Goal: Transaction & Acquisition: Book appointment/travel/reservation

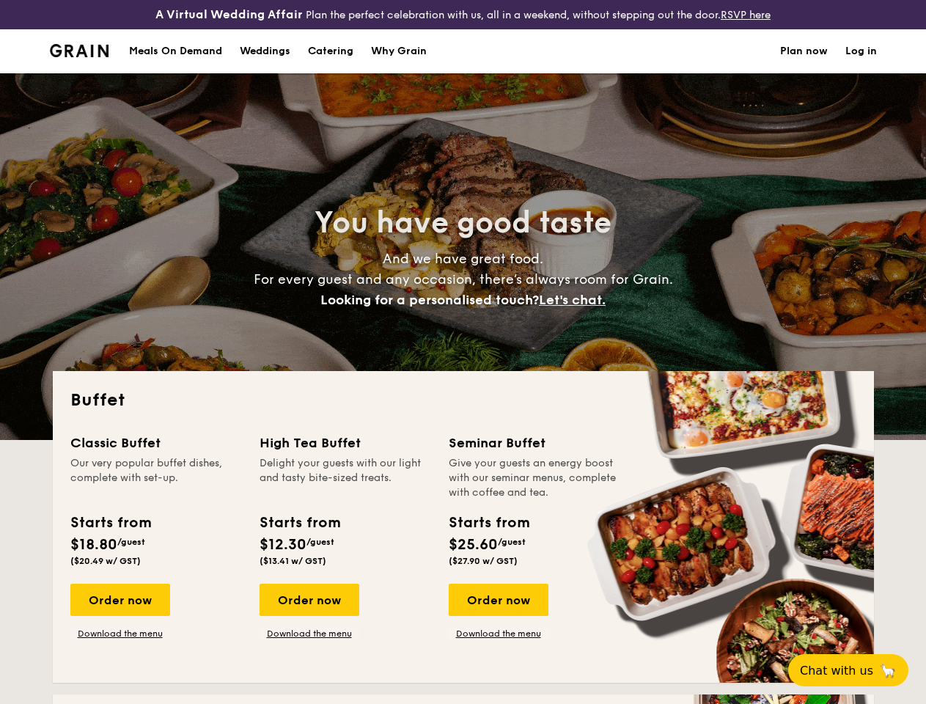
select select
click at [463, 352] on div "You have good taste And we have great food. For every guest and any occasion, t…" at bounding box center [463, 256] width 821 height 367
click at [861, 64] on link "Log in" at bounding box center [862, 51] width 32 height 44
click at [576, 308] on span "Let's chat." at bounding box center [572, 300] width 67 height 16
click at [120, 612] on div "Classic Buffet Our very popular buffet dishes, complete with set-up. Starts fro…" at bounding box center [463, 549] width 786 height 232
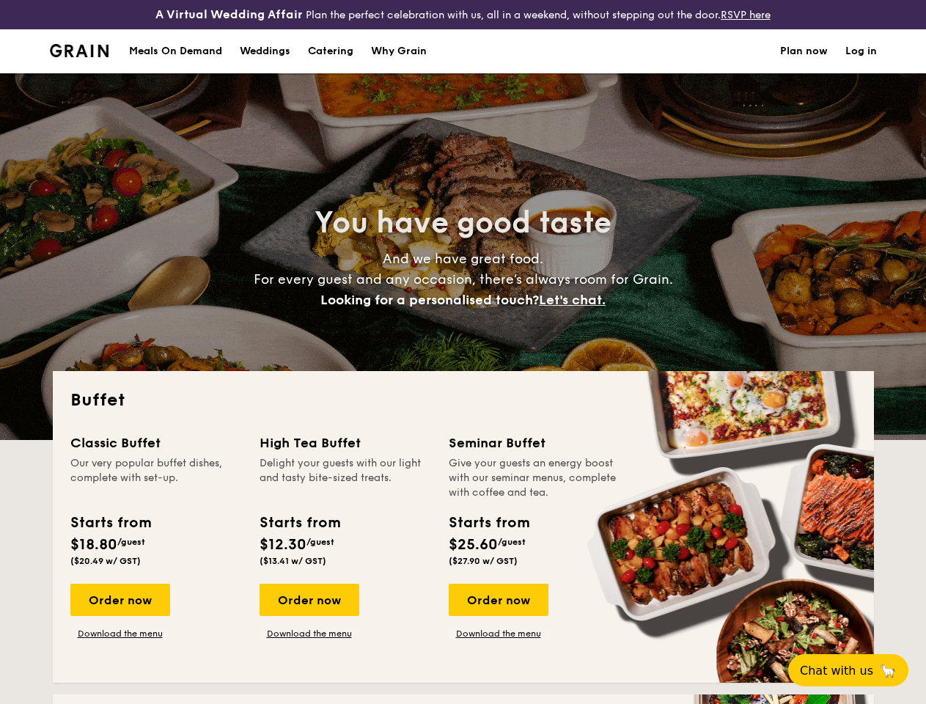
scroll to position [1036, 0]
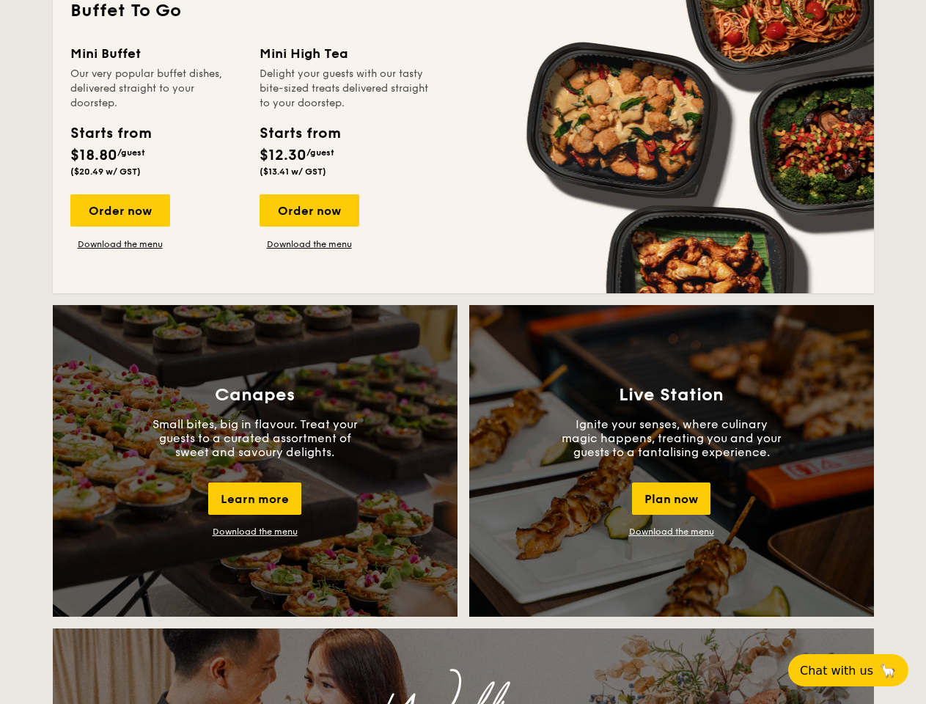
click at [857, 670] on span "Chat with us" at bounding box center [836, 671] width 73 height 14
